Goal: Transaction & Acquisition: Purchase product/service

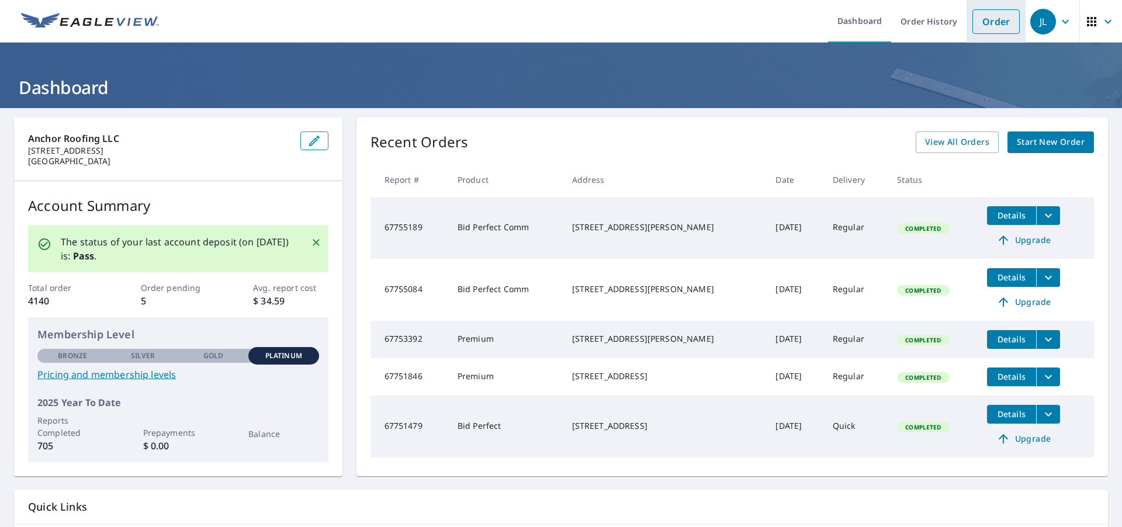
click at [1001, 27] on link "Order" at bounding box center [996, 21] width 47 height 25
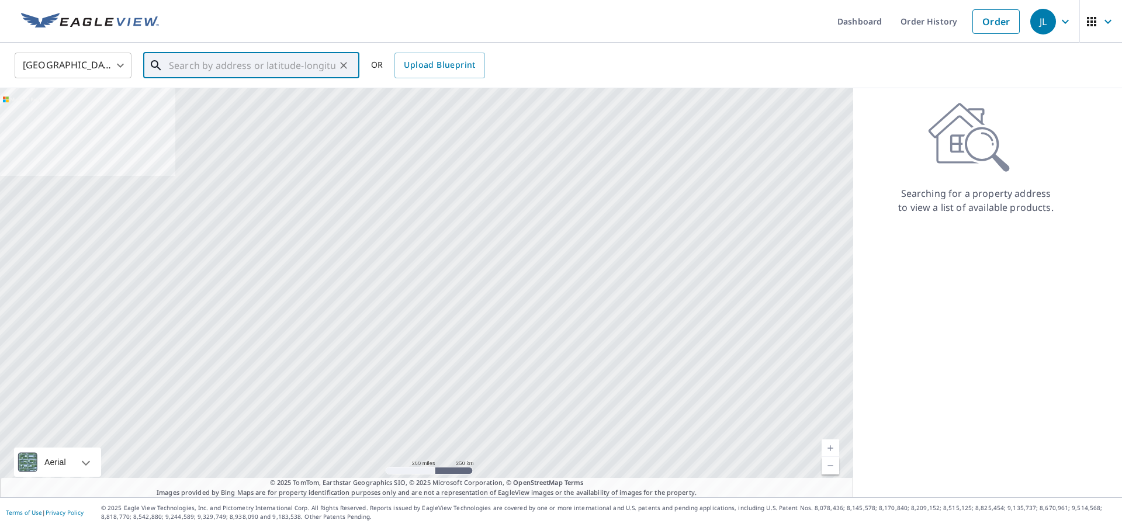
click at [236, 60] on input "text" at bounding box center [252, 65] width 167 height 33
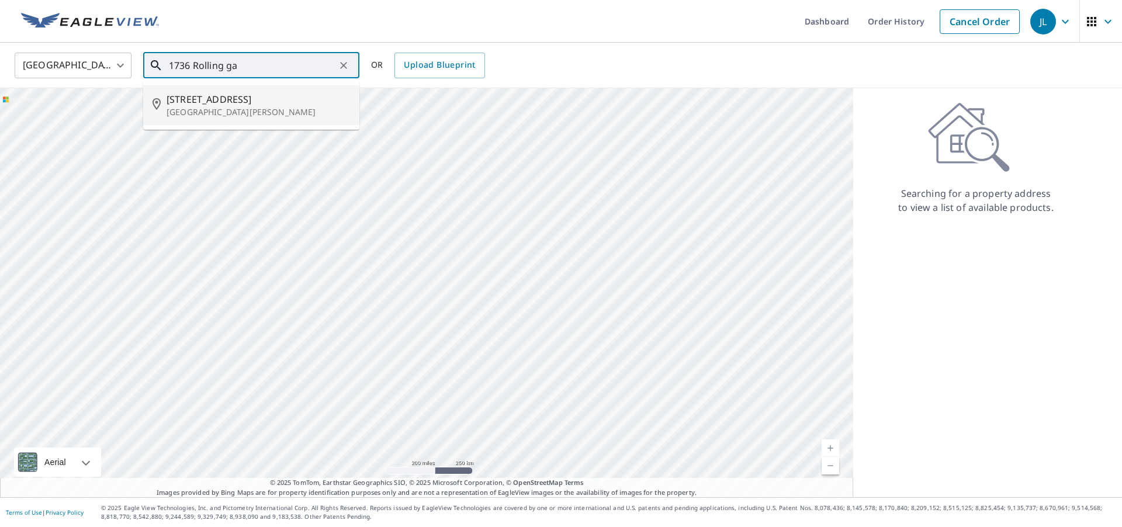
click at [242, 115] on p "[GEOGRAPHIC_DATA][PERSON_NAME]" at bounding box center [259, 112] width 184 height 12
type input "[STREET_ADDRESS][PERSON_NAME]"
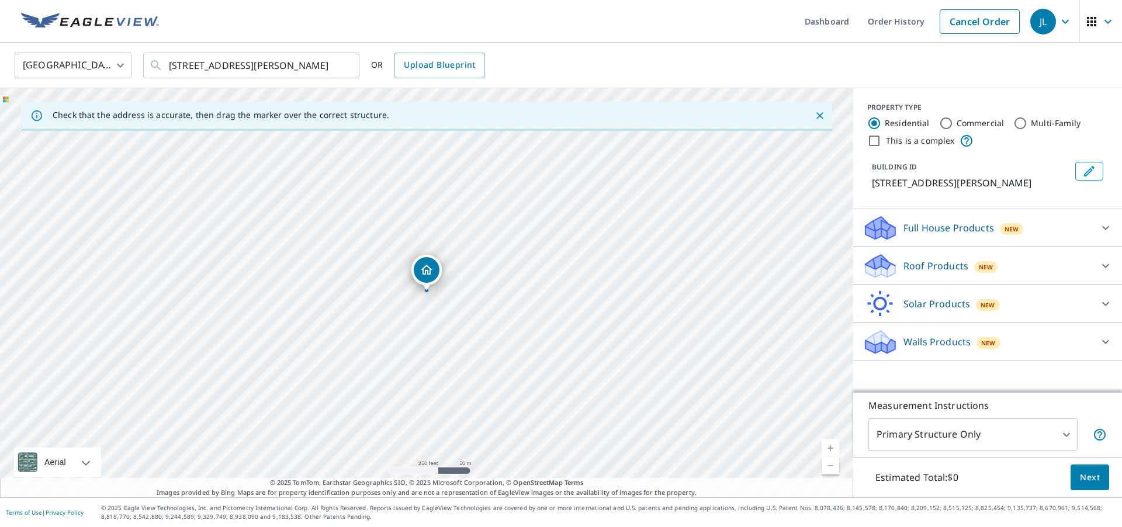
click at [976, 261] on div "New" at bounding box center [985, 267] width 23 height 12
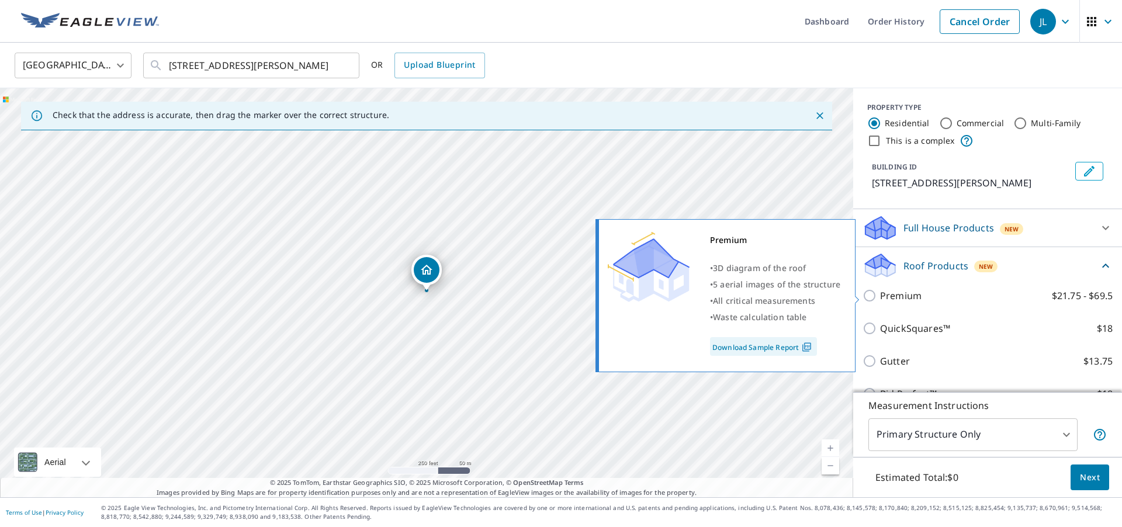
click at [900, 301] on p "Premium" at bounding box center [900, 296] width 41 height 14
click at [880, 301] on input "Premium $21.75 - $69.5" at bounding box center [872, 296] width 18 height 14
checkbox input "true"
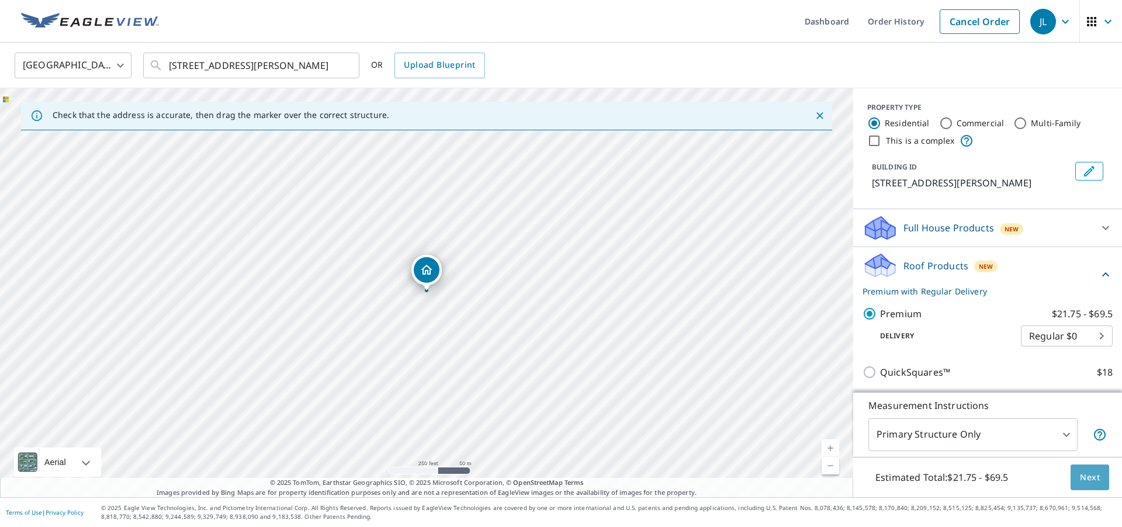
click at [1089, 477] on span "Next" at bounding box center [1090, 478] width 20 height 15
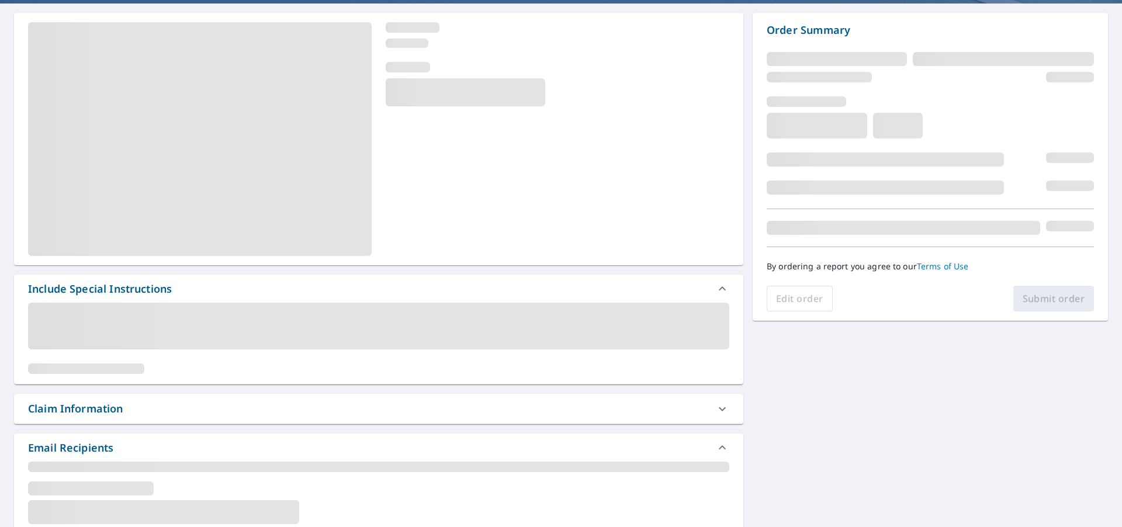
scroll to position [108, 0]
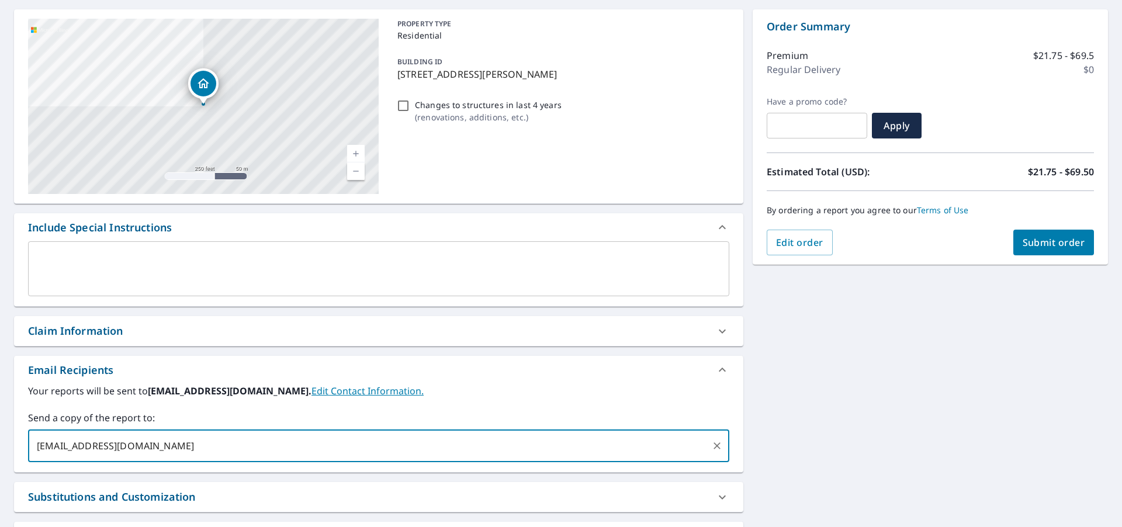
type input "[EMAIL_ADDRESS][DOMAIN_NAME]"
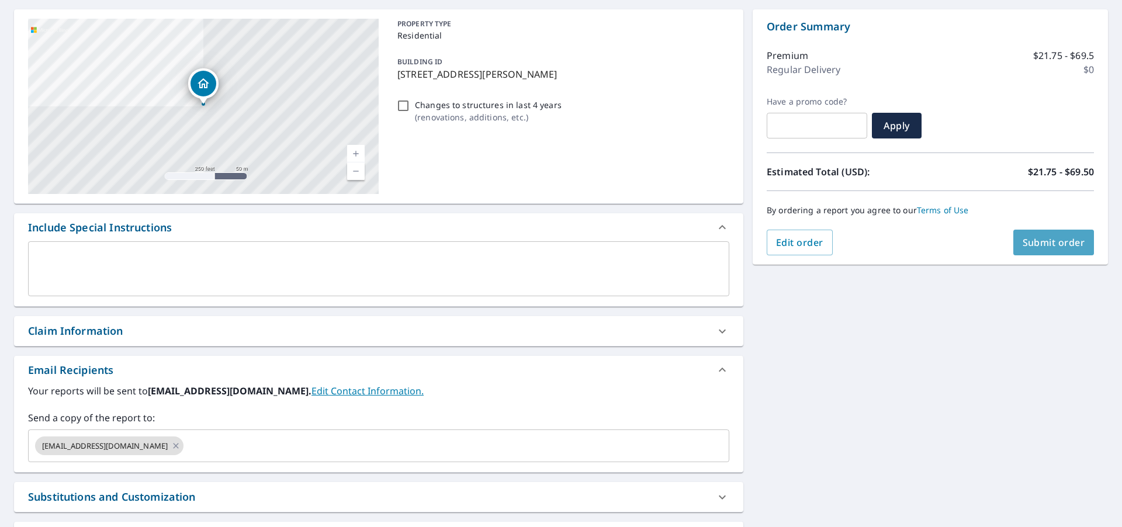
click at [1042, 237] on span "Submit order" at bounding box center [1054, 242] width 63 height 13
checkbox input "true"
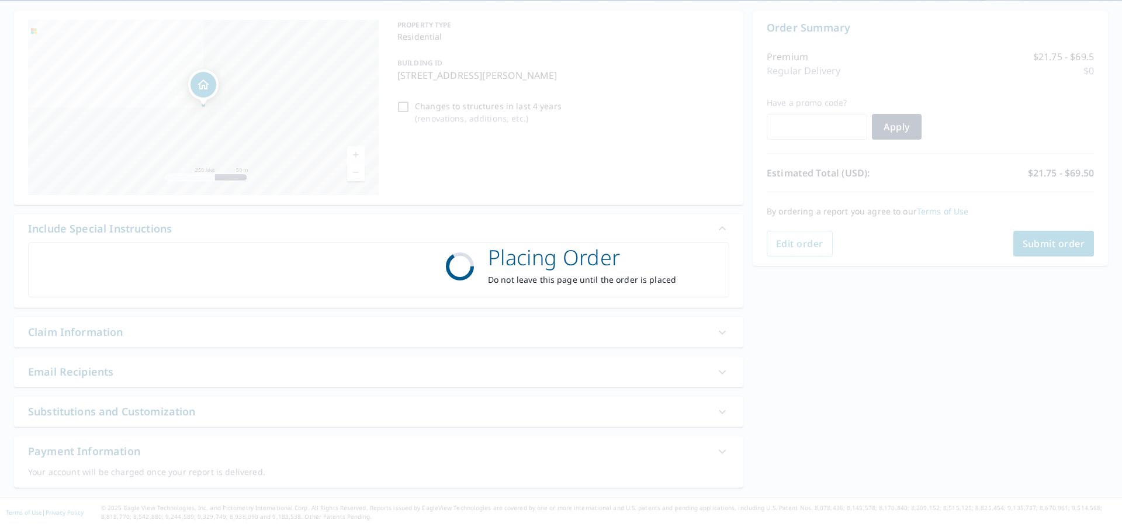
scroll to position [107, 0]
